Goal: Navigation & Orientation: Find specific page/section

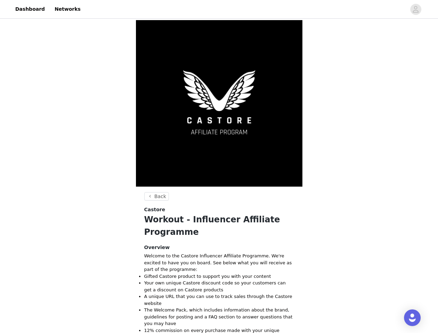
click at [219, 167] on img at bounding box center [219, 103] width 167 height 167
click at [219, 9] on div at bounding box center [246, 9] width 322 height 16
click at [416, 9] on icon "avatar" at bounding box center [416, 9] width 7 height 11
click at [156, 196] on body "Dashboard Networks Back Castore Workout - Influencer Affiliate Programme Overvi…" at bounding box center [219, 166] width 438 height 333
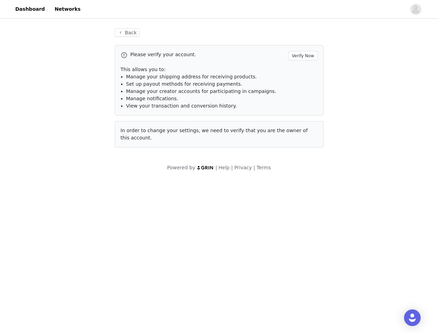
click at [413, 318] on div "Open Intercom Messenger" at bounding box center [412, 318] width 17 height 17
